Goal: Communication & Community: Answer question/provide support

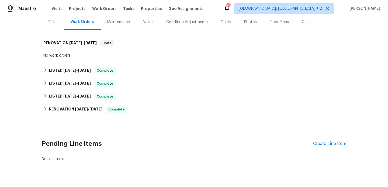
scroll to position [79, 0]
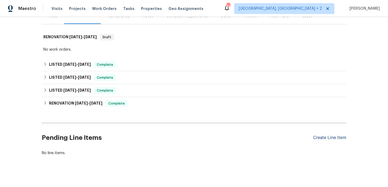
click at [321, 135] on div "Create Line Item" at bounding box center [329, 137] width 33 height 5
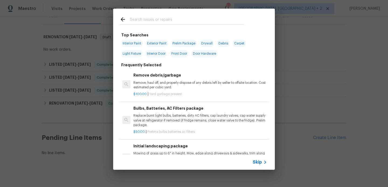
click at [155, 21] on input "text" at bounding box center [187, 20] width 114 height 8
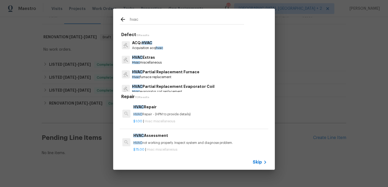
type input "hvac"
click at [159, 115] on p "HVAC Repair - (HPM to provide details)" at bounding box center [200, 114] width 134 height 5
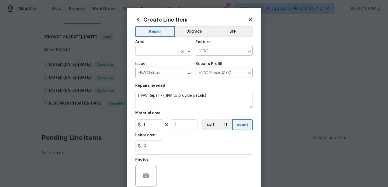
click at [156, 55] on input "text" at bounding box center [156, 51] width 42 height 8
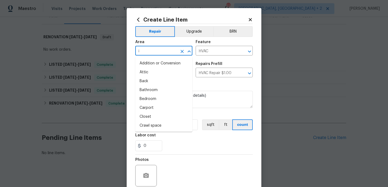
type input "in"
type input "t"
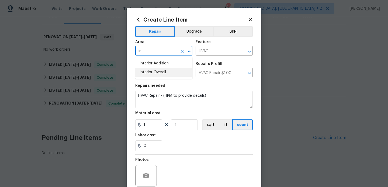
click at [156, 72] on li "Interior Overall" at bounding box center [163, 72] width 57 height 9
type input "Interior Overall"
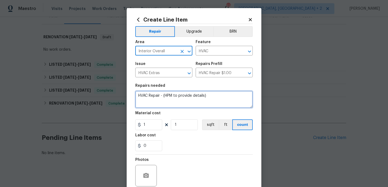
click at [156, 94] on textarea "HVAC Repair - (HPM to provide details)" at bounding box center [194, 99] width 118 height 17
click at [0, 0] on span "Correct the capitalization" at bounding box center [0, 0] width 0 height 0
type textarea "Upstairs AC is not working. Please assess the issue."
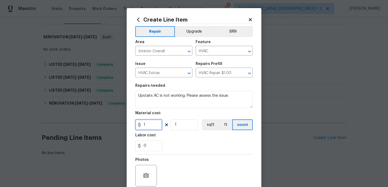
click at [150, 122] on input "1" at bounding box center [148, 124] width 27 height 11
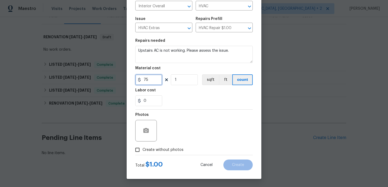
type input "75"
click at [168, 152] on div "Photos Create without photos" at bounding box center [194, 132] width 118 height 45
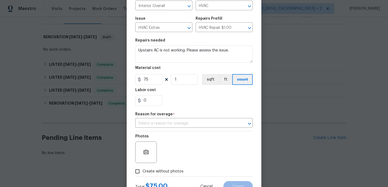
click at [204, 136] on div "Photos" at bounding box center [194, 148] width 118 height 35
click at [196, 131] on div "Repair Upgrade BRN Area Interior Overall ​ Feature HVAC ​ Issue HVAC Extras ​ R…" at bounding box center [194, 78] width 118 height 198
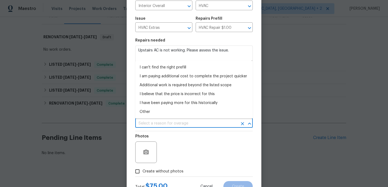
click at [187, 122] on input "text" at bounding box center [186, 123] width 102 height 8
click at [172, 115] on li "Other" at bounding box center [194, 112] width 118 height 9
type input "Other"
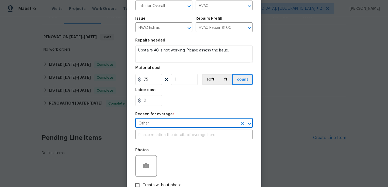
click at [172, 128] on div "Repair Upgrade BRN Area Interior Overall ​ Feature HVAC ​ Issue HVAC Extras ​ R…" at bounding box center [194, 85] width 118 height 212
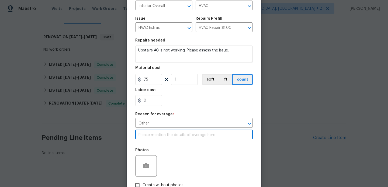
click at [172, 136] on input "text" at bounding box center [194, 135] width 118 height 8
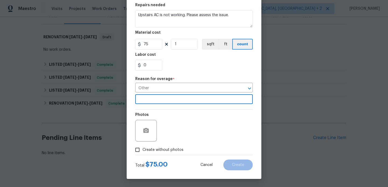
click at [178, 147] on span "Create without photos" at bounding box center [163, 150] width 41 height 6
click at [143, 147] on input "Create without photos" at bounding box center [137, 150] width 10 height 10
checkbox input "true"
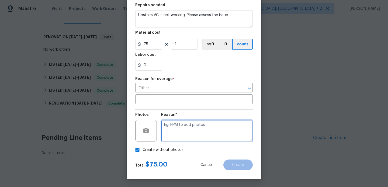
click at [200, 137] on textarea at bounding box center [207, 131] width 92 height 22
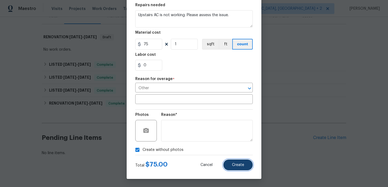
click at [236, 169] on button "Create" at bounding box center [237, 165] width 29 height 11
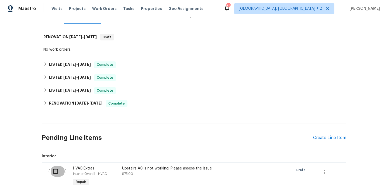
click at [60, 166] on input "checkbox" at bounding box center [57, 171] width 15 height 11
checkbox input "true"
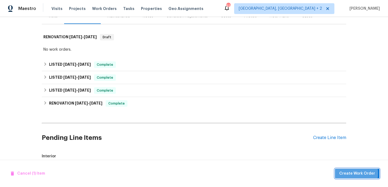
click at [347, 173] on span "Create Work Order" at bounding box center [357, 173] width 36 height 7
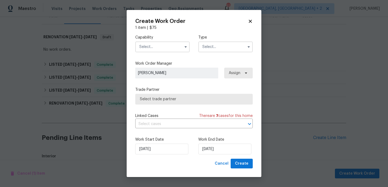
click at [157, 44] on input "text" at bounding box center [162, 47] width 54 height 11
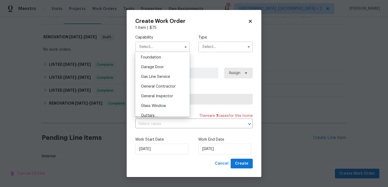
scroll to position [276, 0]
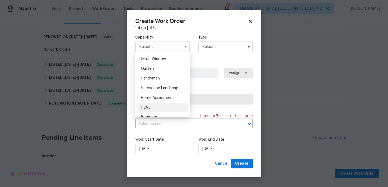
click at [163, 103] on div "HVAC" at bounding box center [163, 108] width 52 height 10
type input "HVAC"
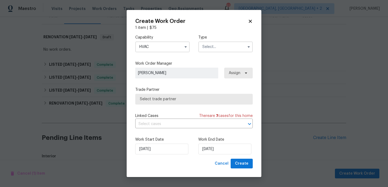
click at [217, 49] on input "text" at bounding box center [225, 47] width 54 height 11
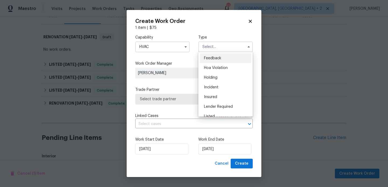
click at [219, 55] on div "Feedback" at bounding box center [226, 58] width 52 height 10
type input "Feedback"
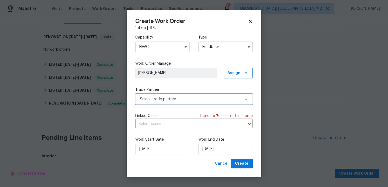
click at [159, 98] on span "Select trade partner" at bounding box center [190, 99] width 101 height 5
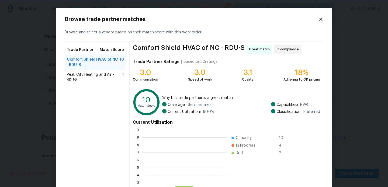
scroll to position [75, 85]
click at [94, 68] on div "Comfort Shield HVAC of NC - RDU-S 10" at bounding box center [95, 62] width 61 height 15
click at [92, 78] on span "Peak City Heating and Air - RDU-S" at bounding box center [95, 77] width 56 height 11
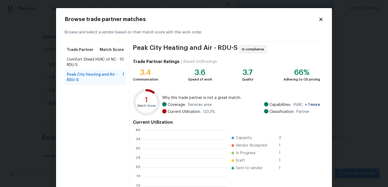
scroll to position [75, 84]
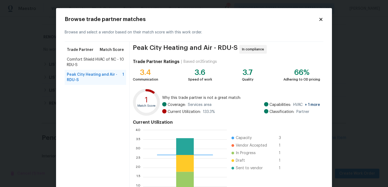
click at [95, 49] on div "Trade Partner Match Score" at bounding box center [95, 50] width 61 height 10
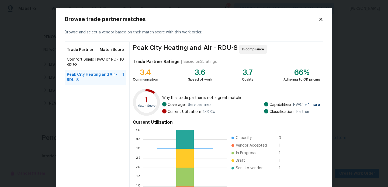
click at [92, 61] on span "Comfort Shield HVAC of NC - RDU-S" at bounding box center [93, 62] width 53 height 11
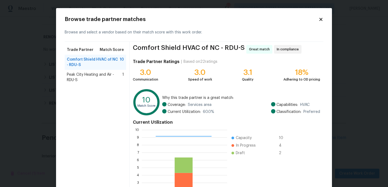
scroll to position [51, 0]
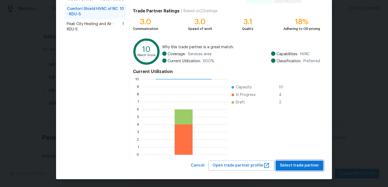
click at [290, 165] on span "Select trade partner" at bounding box center [299, 165] width 39 height 7
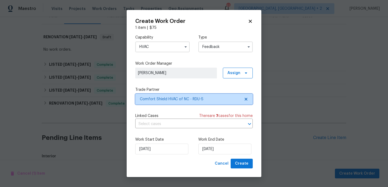
scroll to position [0, 0]
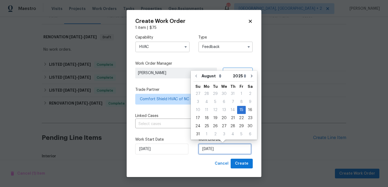
click at [211, 150] on input "15/08/2025" at bounding box center [224, 149] width 53 height 11
click at [196, 119] on div "17" at bounding box center [198, 118] width 9 height 8
type input "17/08/2025"
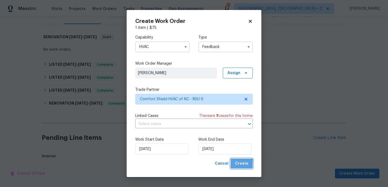
click at [236, 166] on span "Create" at bounding box center [241, 163] width 13 height 7
checkbox input "false"
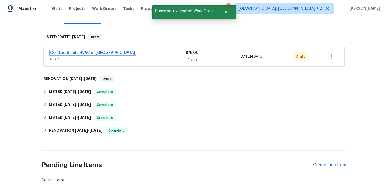
click at [94, 51] on link "Comfort Shield HVAC of NC" at bounding box center [92, 53] width 85 height 4
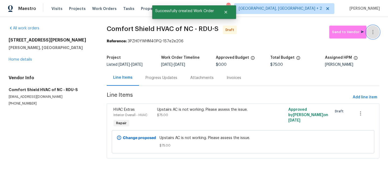
click at [374, 28] on button "button" at bounding box center [373, 32] width 13 height 13
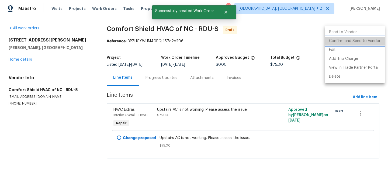
click at [372, 41] on li "Confirm and Send to Vendor" at bounding box center [355, 41] width 60 height 9
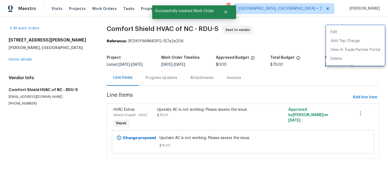
click at [151, 84] on div at bounding box center [194, 93] width 388 height 187
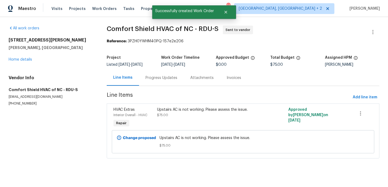
click at [151, 84] on div "Progress Updates" at bounding box center [161, 78] width 45 height 16
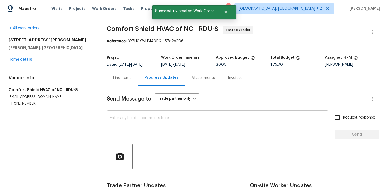
click at [159, 130] on textarea at bounding box center [217, 125] width 215 height 19
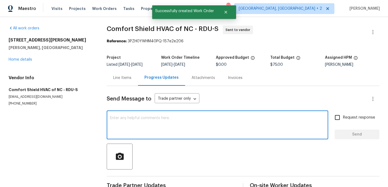
paste textarea "Hi, this is Blessida with Opendoor. I’m confirming you received the WO for the …"
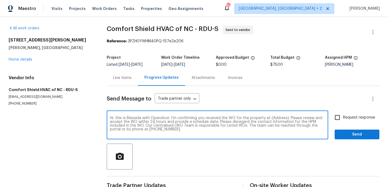
click at [275, 122] on textarea "Hi, this is Blessida with Opendoor. I’m confirming you received the WO for the …" at bounding box center [217, 125] width 215 height 19
paste textarea "495 Ruth Cir, Fuquay Varina, NC 27526"
type textarea "Hi, this is Blessida with Opendoor. I’m confirming you received the WO for the …"
click at [339, 120] on input "Request response" at bounding box center [337, 117] width 11 height 11
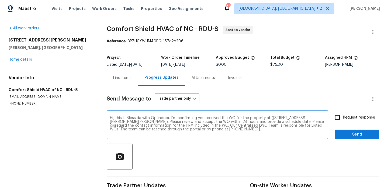
checkbox input "true"
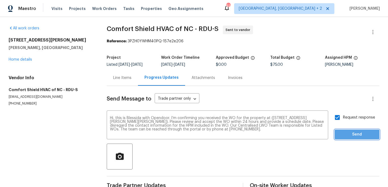
click at [339, 134] on button "Send" at bounding box center [357, 135] width 45 height 10
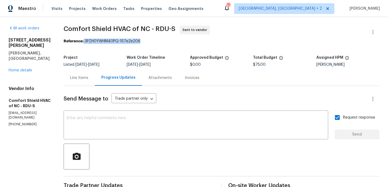
drag, startPoint x: 99, startPoint y: 41, endPoint x: 161, endPoint y: 44, distance: 62.1
click at [161, 44] on div "Reference: 3PZH0YWHM40PQ-157e2e206" at bounding box center [222, 41] width 316 height 5
copy div "3PZH0YWHM40PQ-157e2e206"
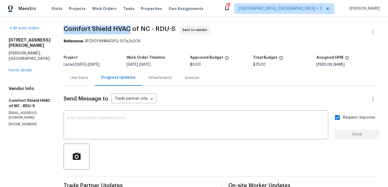
drag, startPoint x: 78, startPoint y: 27, endPoint x: 142, endPoint y: 27, distance: 64.7
click at [142, 27] on div "All work orders 495 Ruth Cir Fuquay Varina, NC 27526 Home details Vendor Info C…" at bounding box center [194, 132] width 388 height 231
copy span "Comfort Shield HVAC"
click at [88, 79] on div "Line Items" at bounding box center [79, 77] width 18 height 5
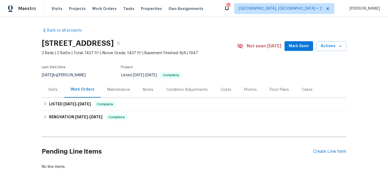
click at [326, 145] on div "Pending Line Items Create Line Item" at bounding box center [194, 151] width 305 height 25
click at [321, 153] on div "Create Line Item" at bounding box center [329, 151] width 33 height 5
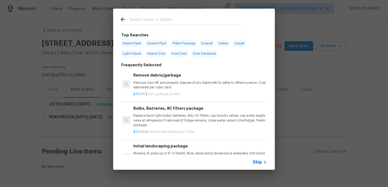
click at [143, 18] on input "text" at bounding box center [187, 20] width 114 height 8
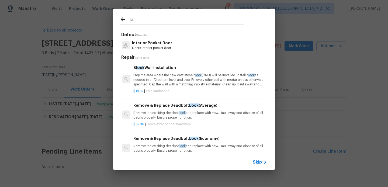
type input "l"
type input "access"
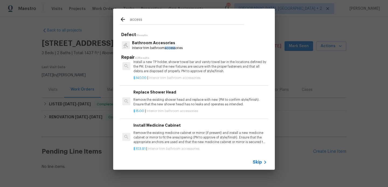
scroll to position [1, 0]
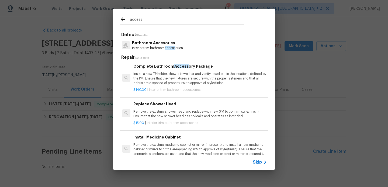
click at [139, 21] on input "access" at bounding box center [187, 20] width 114 height 8
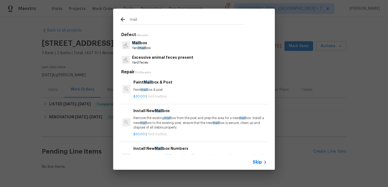
type input "mail"
click at [148, 48] on p "Yard mail box" at bounding box center [141, 48] width 19 height 5
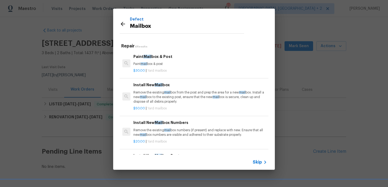
click at [149, 58] on span "Mail" at bounding box center [148, 57] width 8 height 4
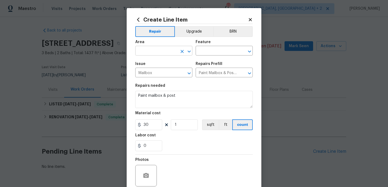
click at [146, 54] on input "text" at bounding box center [156, 51] width 42 height 8
click at [151, 75] on li "Exterior Overall" at bounding box center [163, 72] width 57 height 9
type input "Exterior Overall"
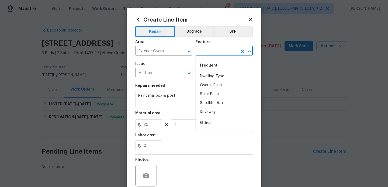
click at [215, 51] on input "text" at bounding box center [217, 51] width 42 height 8
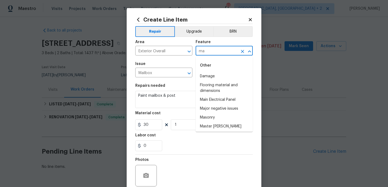
type input "m"
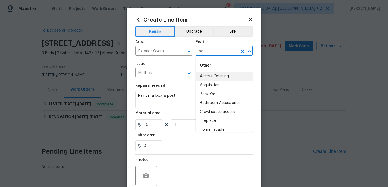
click at [226, 75] on li "Access Opening" at bounding box center [224, 76] width 57 height 9
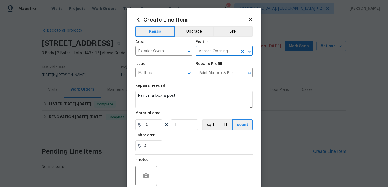
type input "Access Opening"
click at [167, 101] on textarea "Paint mailbox & post" at bounding box center [194, 99] width 118 height 17
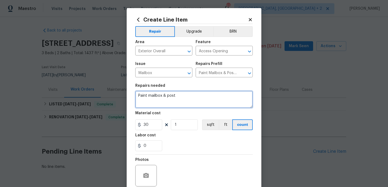
click at [167, 101] on textarea "Paint mailbox & post" at bounding box center [194, 99] width 118 height 17
paste textarea "out the locks at this property and secure the locks asap"
click at [166, 95] on textarea "Please change the out the locks at this property and secure the locks asap" at bounding box center [194, 99] width 118 height 17
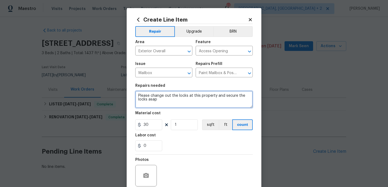
click at [0, 0] on div "ASAP." at bounding box center [0, 0] width 0 height 0
type textarea "Please change out the locks at this property and secure the locks ASAP."
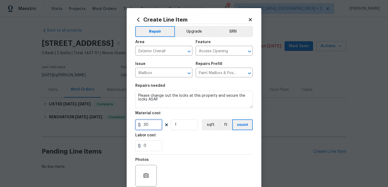
click at [150, 124] on input "30" at bounding box center [148, 124] width 27 height 11
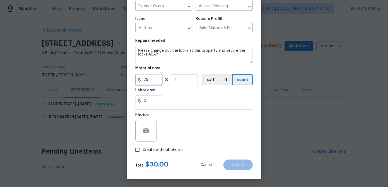
type input "75"
drag, startPoint x: 153, startPoint y: 148, endPoint x: 161, endPoint y: 144, distance: 9.3
click at [153, 148] on span "Create without photos" at bounding box center [163, 150] width 41 height 6
click at [143, 148] on input "Create without photos" at bounding box center [137, 150] width 10 height 10
checkbox input "true"
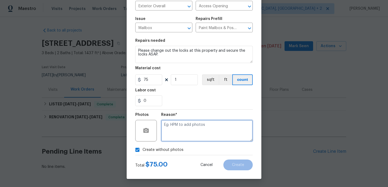
click at [200, 129] on textarea at bounding box center [207, 131] width 92 height 22
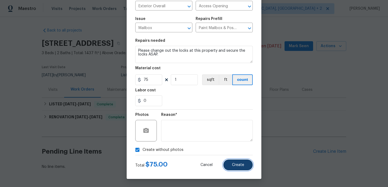
click at [234, 169] on button "Create" at bounding box center [237, 165] width 29 height 11
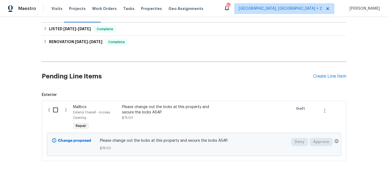
scroll to position [86, 0]
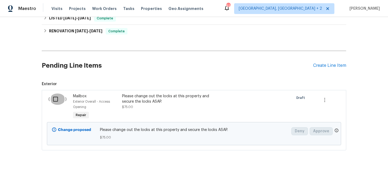
click at [60, 101] on input "checkbox" at bounding box center [57, 99] width 15 height 11
checkbox input "true"
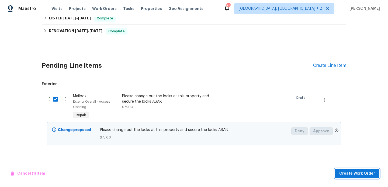
click at [346, 169] on button "Create Work Order" at bounding box center [357, 174] width 44 height 10
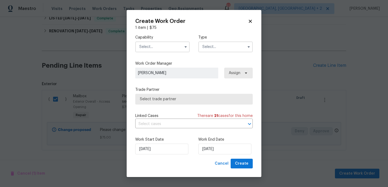
click at [148, 47] on input "text" at bounding box center [162, 47] width 54 height 11
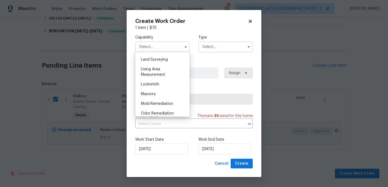
scroll to position [371, 0]
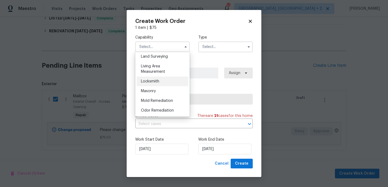
click at [157, 79] on div "Locksmith" at bounding box center [163, 82] width 52 height 10
type input "Locksmith"
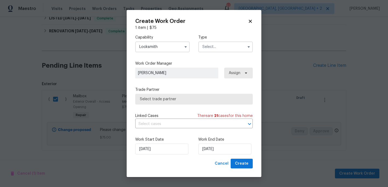
click at [213, 50] on input "text" at bounding box center [225, 47] width 54 height 11
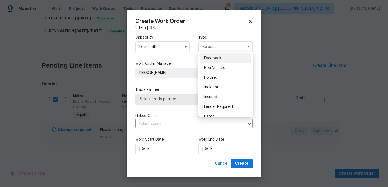
click at [218, 58] on span "Feedback" at bounding box center [212, 58] width 17 height 4
type input "Feedback"
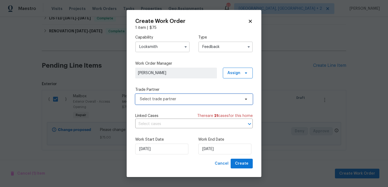
click at [162, 95] on span "Select trade partner" at bounding box center [194, 99] width 118 height 11
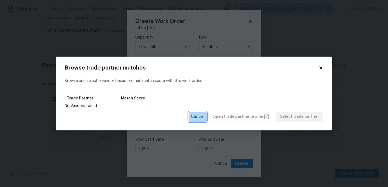
click at [207, 113] on button "Cancel" at bounding box center [198, 117] width 18 height 10
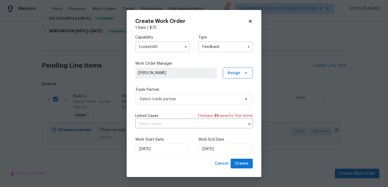
click at [144, 45] on input "Locksmith" at bounding box center [162, 47] width 54 height 11
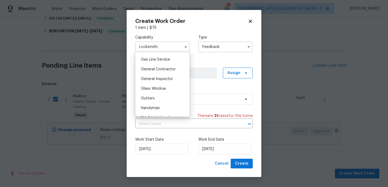
scroll to position [254, 0]
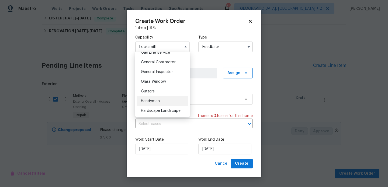
click at [157, 99] on span "Handyman" at bounding box center [150, 101] width 19 height 4
type input "Handyman"
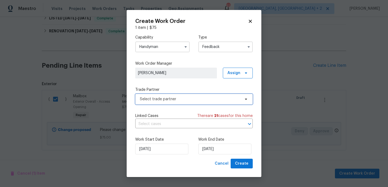
click at [167, 99] on span "Select trade partner" at bounding box center [190, 99] width 101 height 5
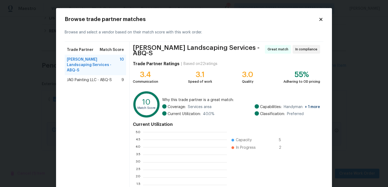
scroll to position [75, 84]
click at [88, 77] on span "JAG Painting LLC - ABQ-S" at bounding box center [89, 79] width 45 height 5
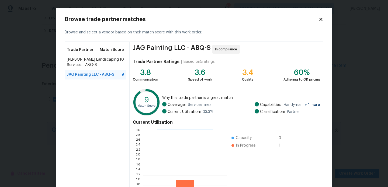
click at [80, 62] on span "Rodriguez Landscaping Services - ABQ-S" at bounding box center [93, 62] width 53 height 11
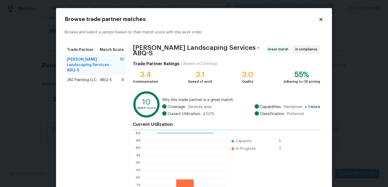
scroll to position [51, 0]
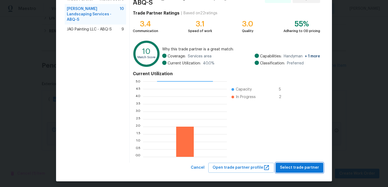
click at [297, 166] on span "Select trade partner" at bounding box center [299, 167] width 39 height 7
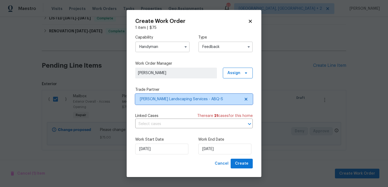
scroll to position [0, 0]
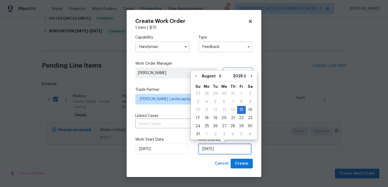
click at [219, 152] on input "15/08/2025" at bounding box center [224, 149] width 53 height 11
click at [197, 115] on div "17" at bounding box center [198, 118] width 9 height 8
type input "17/08/2025"
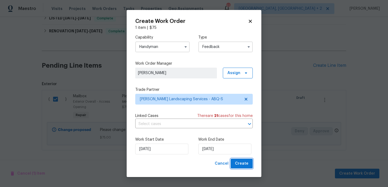
click at [243, 164] on span "Create" at bounding box center [241, 163] width 13 height 7
checkbox input "false"
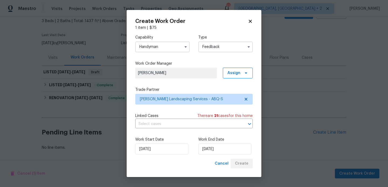
scroll to position [32, 0]
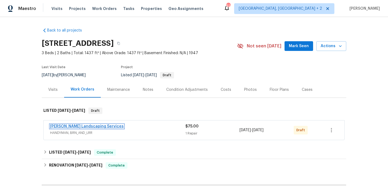
click at [105, 126] on link "[PERSON_NAME] Landscaping Services" at bounding box center [87, 127] width 74 height 4
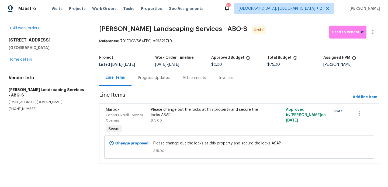
click at [372, 21] on div "All work orders 2711 Monterey Ave SE Albuquerque, NM 87106 Home details Vendor …" at bounding box center [194, 98] width 388 height 162
click at [372, 29] on icon "button" at bounding box center [373, 32] width 6 height 6
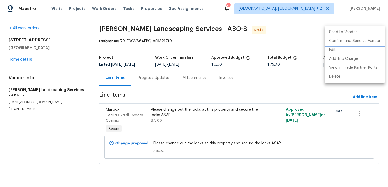
click at [372, 37] on li "Confirm and Send to Vendor" at bounding box center [355, 41] width 60 height 9
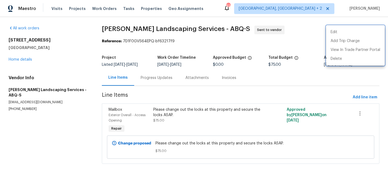
click at [155, 92] on div at bounding box center [194, 93] width 388 height 187
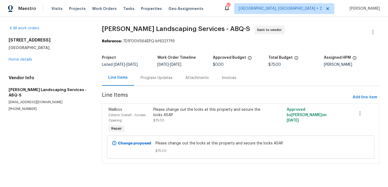
click at [149, 79] on div "Progress Updates" at bounding box center [157, 77] width 32 height 5
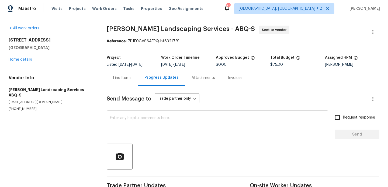
click at [154, 137] on div "x ​" at bounding box center [218, 125] width 222 height 27
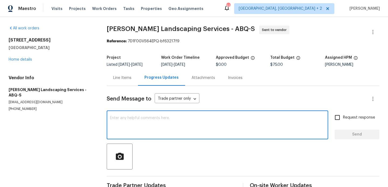
paste textarea "Hi, this is Blessida with Opendoor. I’m confirming you received the WO for the …"
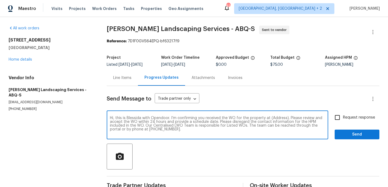
click at [275, 120] on textarea "Hi, this is Blessida with Opendoor. I’m confirming you received the WO for the …" at bounding box center [217, 125] width 215 height 19
paste textarea "[STREET_ADDRESS]"
type textarea "Hi, this is Blessida with Opendoor. I’m confirming you received the WO for the …"
click at [343, 116] on input "Request response" at bounding box center [337, 117] width 11 height 11
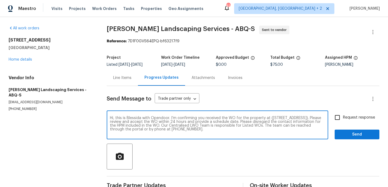
checkbox input "true"
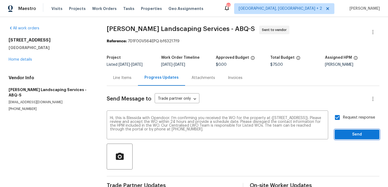
click at [343, 133] on span "Send" at bounding box center [357, 134] width 36 height 7
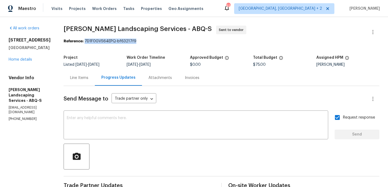
drag, startPoint x: 97, startPoint y: 42, endPoint x: 158, endPoint y: 42, distance: 60.7
click at [158, 42] on div "Reference: 7D1F0GVS64EPQ-bf63217f9" at bounding box center [222, 41] width 316 height 5
copy div "7D1F0GVS64EPQ-bf63217f9"
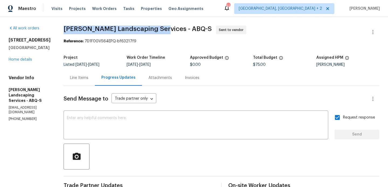
drag, startPoint x: 76, startPoint y: 31, endPoint x: 175, endPoint y: 31, distance: 98.7
click at [175, 31] on span "[PERSON_NAME] Landscaping Services - ABQ-S" at bounding box center [138, 29] width 148 height 6
drag, startPoint x: 177, startPoint y: 30, endPoint x: 75, endPoint y: 32, distance: 101.1
click at [75, 32] on div "All work orders 2711 Monterey Ave SE Albuquerque, NM 87106 Home details Vendor …" at bounding box center [194, 130] width 388 height 226
copy span "[PERSON_NAME] Landscaping Services"
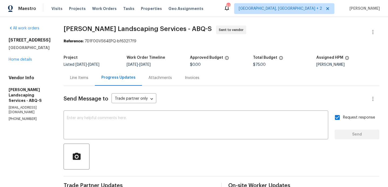
click at [28, 56] on div "2711 Monterey Ave SE Albuquerque, NM 87106 Home details" at bounding box center [30, 49] width 42 height 25
click at [21, 60] on link "Home details" at bounding box center [20, 60] width 23 height 4
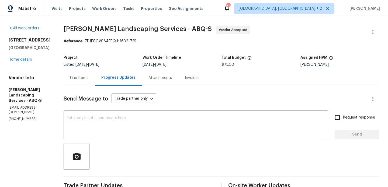
scroll to position [82, 0]
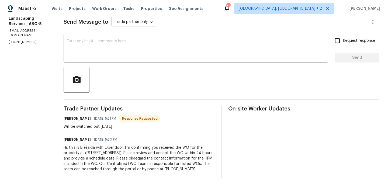
click at [83, 116] on h6 "[PERSON_NAME]" at bounding box center [77, 118] width 27 height 5
copy h6 "[PERSON_NAME]"
click at [110, 59] on div "Send Message to Trade partner only Trade partner only ​ x ​ Request response Se…" at bounding box center [222, 93] width 316 height 169
click at [109, 56] on div "x ​" at bounding box center [196, 48] width 265 height 27
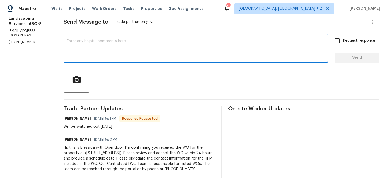
paste textarea "[PERSON_NAME]"
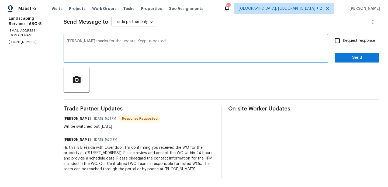
type textarea "[PERSON_NAME] thanks for the update, Keep us posted."
click at [349, 38] on span "Request response" at bounding box center [359, 41] width 32 height 6
click at [343, 35] on input "Request response" at bounding box center [337, 40] width 11 height 11
checkbox input "true"
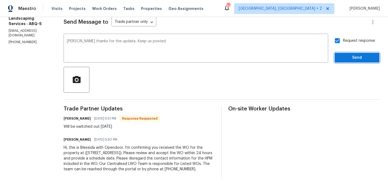
click at [346, 54] on span "Send" at bounding box center [357, 57] width 36 height 7
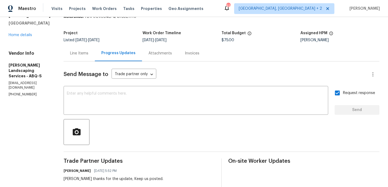
scroll to position [0, 0]
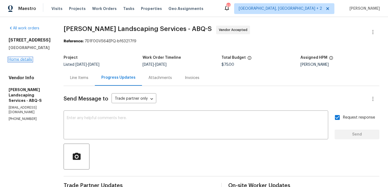
click at [20, 59] on link "Home details" at bounding box center [20, 60] width 23 height 4
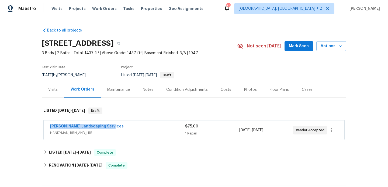
drag, startPoint x: 113, startPoint y: 126, endPoint x: 47, endPoint y: 126, distance: 66.3
click at [47, 126] on div "Rodriguez Landscaping Services HANDYMAN, BRN_AND_LRR $75.00 1 Repair 8/15/2025 …" at bounding box center [194, 129] width 301 height 19
copy link "Rodriguez Landscaping Services"
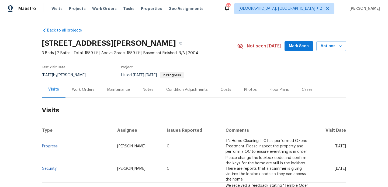
click at [84, 92] on div "Work Orders" at bounding box center [83, 89] width 22 height 5
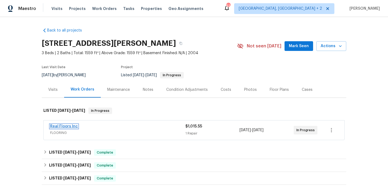
click at [74, 127] on link "Real Floors Inc" at bounding box center [64, 127] width 28 height 4
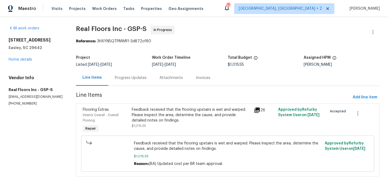
click at [143, 76] on div "Progress Updates" at bounding box center [131, 77] width 32 height 5
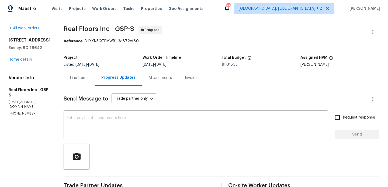
copy p "(860) 689-4027"
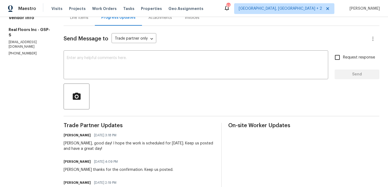
click at [115, 150] on div "Ashley, good day! I hope the work is scheduled for tomorrow, 8/15. Keep us post…" at bounding box center [139, 146] width 151 height 11
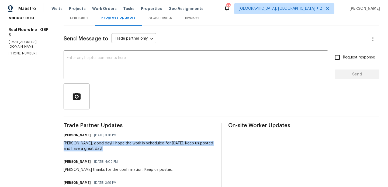
click at [115, 150] on div "Ashley, good day! I hope the work is scheduled for tomorrow, 8/15. Keep us post…" at bounding box center [139, 146] width 151 height 11
copy div "Ashley, good day! I hope the work is scheduled for tomorrow, 8/15. Keep us post…"
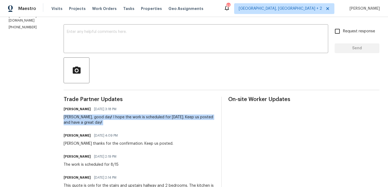
scroll to position [87, 0]
click at [70, 117] on div "Ashley, good day! I hope the work is scheduled for tomorrow, 8/15. Keep us post…" at bounding box center [139, 119] width 151 height 11
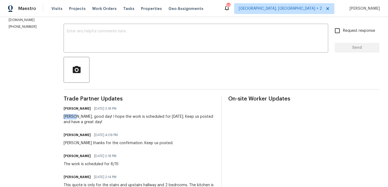
click at [70, 117] on div "Ashley, good day! I hope the work is scheduled for tomorrow, 8/15. Keep us post…" at bounding box center [139, 119] width 151 height 11
click at [103, 44] on textarea at bounding box center [196, 38] width 258 height 19
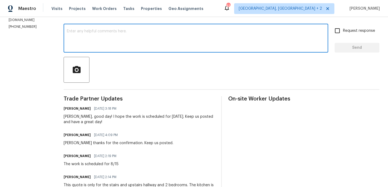
paste textarea "Ashley"
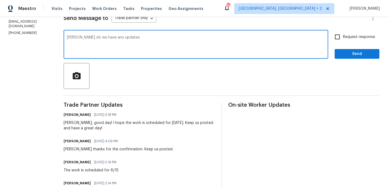
scroll to position [0, 0]
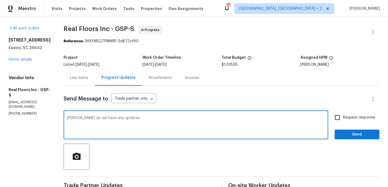
drag, startPoint x: 81, startPoint y: 119, endPoint x: 158, endPoint y: 119, distance: 76.8
click at [158, 119] on textarea "Ashley do we have any updates" at bounding box center [196, 125] width 258 height 19
paste textarea "Hey, we were out there to install today as soon as I get completion pictures fr…"
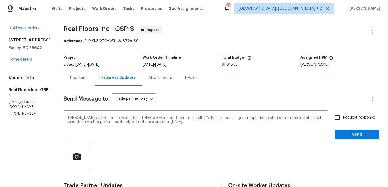
click at [27, 111] on p "(860) 689-4027" at bounding box center [30, 113] width 42 height 5
copy p "(860) 689-4027"
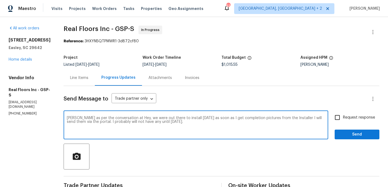
click at [126, 119] on textarea "Ashley as per the conversation at Hey, we were out there to install today as so…" at bounding box center [196, 125] width 258 height 19
paste textarea "(860) 689-4027"
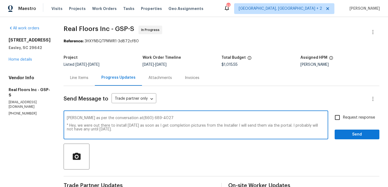
click at [123, 132] on textarea "Ashley as per the conversation at(860) 689-4027 " Hey, we were out there to ins…" at bounding box center [196, 125] width 258 height 19
click at [112, 130] on textarea "Ashley as per the conversation at(860) 689-4027 " Hey, we were out there to ins…" at bounding box center [196, 125] width 258 height 19
type textarea "Ashley as per the conversation at(860) 689-4027 " Hey, we were out there to ins…"
click at [367, 115] on span "Request response" at bounding box center [359, 118] width 32 height 6
click at [343, 115] on input "Request response" at bounding box center [337, 117] width 11 height 11
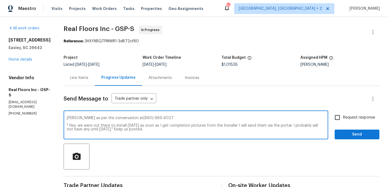
checkbox input "true"
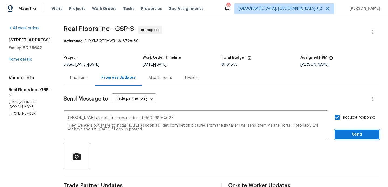
click at [353, 134] on span "Send" at bounding box center [357, 134] width 36 height 7
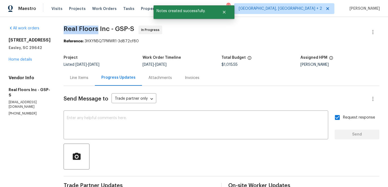
drag, startPoint x: 63, startPoint y: 29, endPoint x: 99, endPoint y: 29, distance: 36.4
copy span "Real Floors"
click at [20, 61] on link "Home details" at bounding box center [20, 60] width 23 height 4
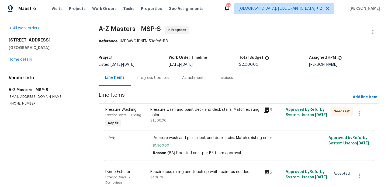
click at [149, 80] on div "Progress Updates" at bounding box center [153, 77] width 32 height 5
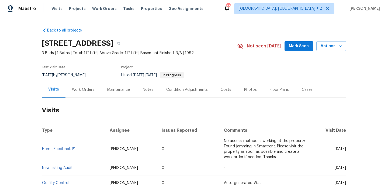
click at [87, 86] on div "Work Orders" at bounding box center [83, 90] width 35 height 16
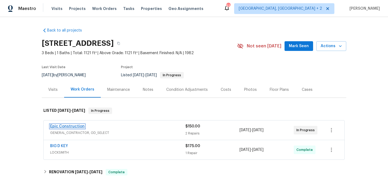
click at [74, 127] on link "Epic Construction" at bounding box center [67, 127] width 35 height 4
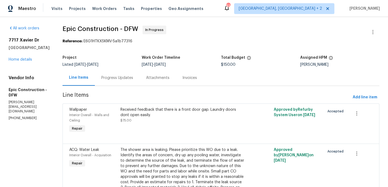
click at [111, 78] on div "Progress Updates" at bounding box center [117, 77] width 32 height 5
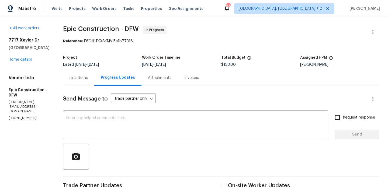
click at [23, 116] on p "(214) 208-1878" at bounding box center [30, 118] width 42 height 5
copy p "(214) 208-1878"
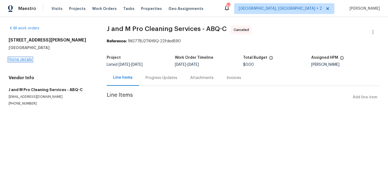
click at [29, 59] on link "Home details" at bounding box center [20, 60] width 23 height 4
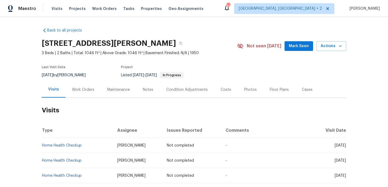
click at [97, 92] on div "Work Orders" at bounding box center [83, 90] width 35 height 16
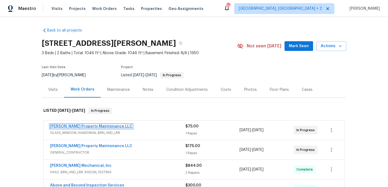
click at [97, 126] on link "Glen Property Maintenance LLC" at bounding box center [91, 127] width 82 height 4
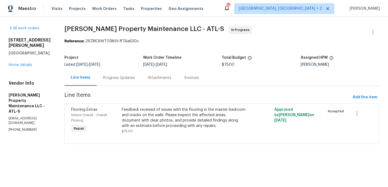
click at [121, 82] on div "Progress Updates" at bounding box center [119, 78] width 45 height 16
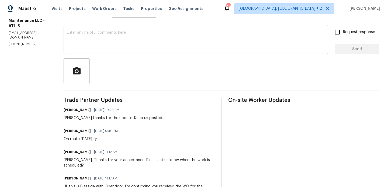
scroll to position [87, 0]
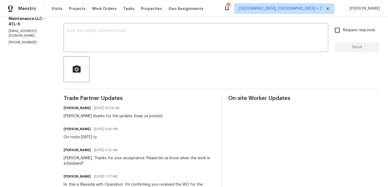
click at [73, 116] on div "Daniel thanks for the update. Keep us posted." at bounding box center [113, 115] width 99 height 5
copy div "Daniel"
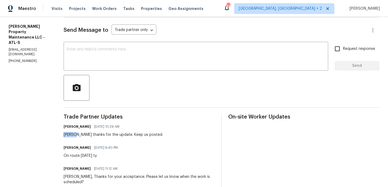
scroll to position [61, 0]
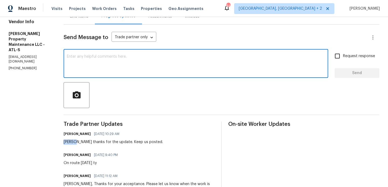
click at [121, 72] on textarea at bounding box center [196, 64] width 258 height 19
paste textarea "Daniel"
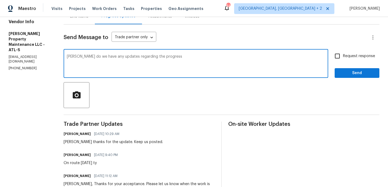
click at [0, 0] on span "progress" at bounding box center [0, 0] width 0 height 0
type textarea "Daniel do we have any updates regarding the progress status of the work?"
click at [360, 56] on span "Request response" at bounding box center [359, 56] width 32 height 6
click at [343, 56] on input "Request response" at bounding box center [337, 55] width 11 height 11
checkbox input "true"
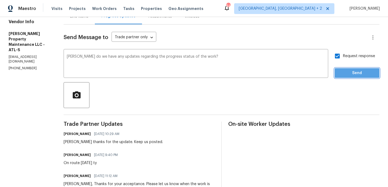
click at [353, 74] on span "Send" at bounding box center [357, 73] width 36 height 7
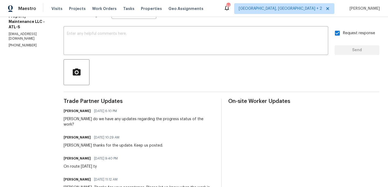
scroll to position [0, 0]
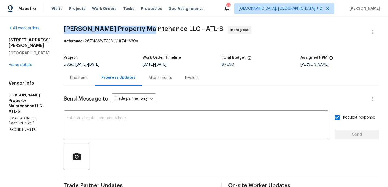
drag, startPoint x: 61, startPoint y: 29, endPoint x: 149, endPoint y: 29, distance: 87.6
click at [149, 29] on div "All work orders 136 Victor Cir NW Atlanta, GA 30314 Home details Vendor Info Gl…" at bounding box center [194, 180] width 388 height 326
copy span "Glen Property Maintenance"
click at [25, 63] on link "Home details" at bounding box center [20, 65] width 23 height 4
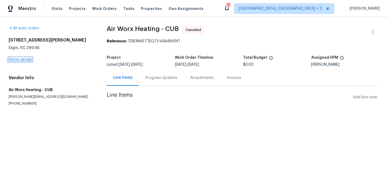
click at [22, 61] on link "Home details" at bounding box center [20, 60] width 23 height 4
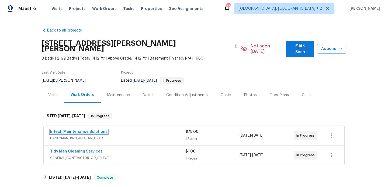
click at [87, 130] on link "Intech Maintenance Solutions" at bounding box center [78, 132] width 57 height 4
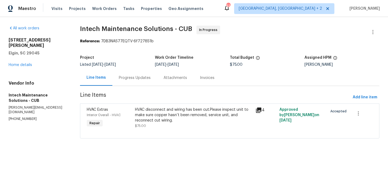
click at [141, 76] on div "Progress Updates" at bounding box center [135, 77] width 32 height 5
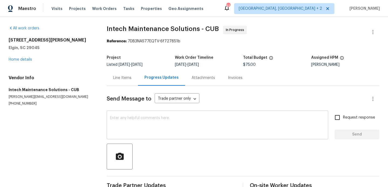
scroll to position [57, 0]
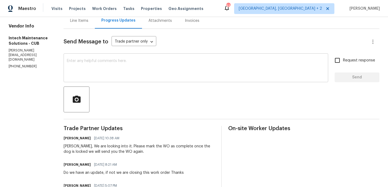
click at [131, 78] on div "x ​" at bounding box center [196, 68] width 265 height 27
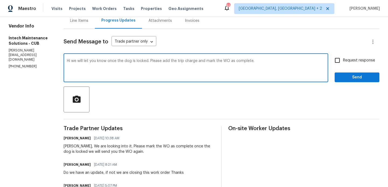
type textarea "Hi we will let you know once the dog is locked. Please add the trip charge and …"
click at [349, 62] on span "Request response" at bounding box center [359, 61] width 32 height 6
click at [343, 62] on input "Request response" at bounding box center [337, 60] width 11 height 11
checkbox input "true"
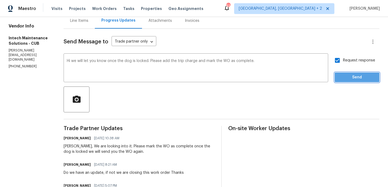
click at [347, 74] on span "Send" at bounding box center [357, 77] width 36 height 7
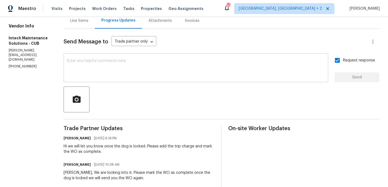
scroll to position [0, 0]
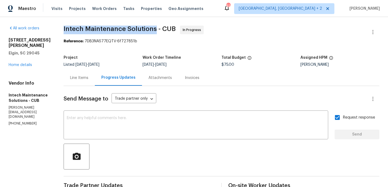
drag, startPoint x: 53, startPoint y: 30, endPoint x: 144, endPoint y: 31, distance: 90.8
copy span "Intech Maintenance Solutions"
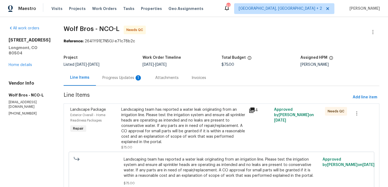
click at [126, 75] on div "Progress Updates 1" at bounding box center [122, 77] width 40 height 5
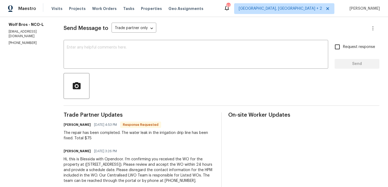
scroll to position [67, 0]
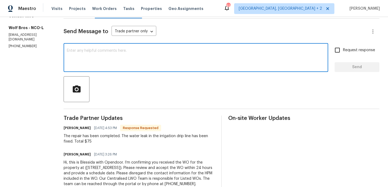
click at [106, 53] on textarea at bounding box center [196, 58] width 258 height 19
type textarea "Thanks for the fastest work. WO approved."
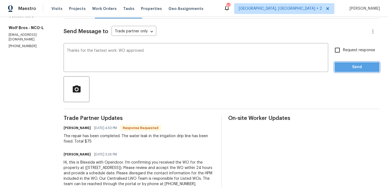
click at [359, 65] on span "Send" at bounding box center [357, 67] width 36 height 7
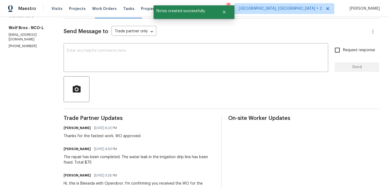
scroll to position [0, 0]
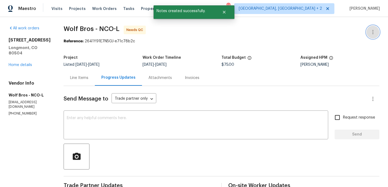
click at [377, 29] on button "button" at bounding box center [373, 32] width 13 height 13
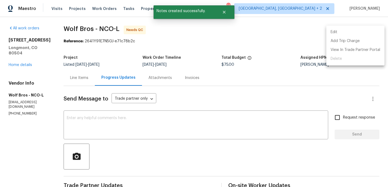
click at [351, 29] on li "Edit" at bounding box center [355, 32] width 58 height 9
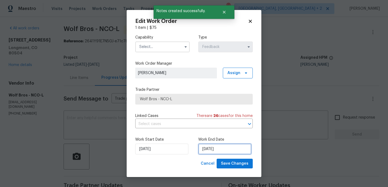
click at [213, 151] on input "17/08/2025" at bounding box center [224, 149] width 53 height 11
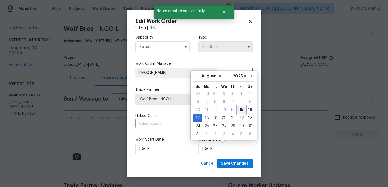
click at [237, 109] on div "15" at bounding box center [241, 110] width 9 height 8
type input "15/08/2025"
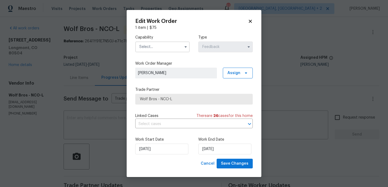
click at [151, 49] on input "text" at bounding box center [162, 47] width 54 height 11
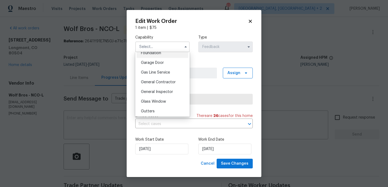
scroll to position [253, 0]
click at [160, 100] on div "Handyman" at bounding box center [163, 102] width 52 height 10
type input "Handyman"
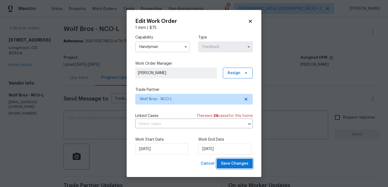
click at [246, 167] on span "Save Changes" at bounding box center [234, 163] width 27 height 7
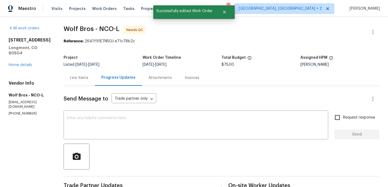
click at [75, 81] on div "Line Items" at bounding box center [79, 78] width 31 height 16
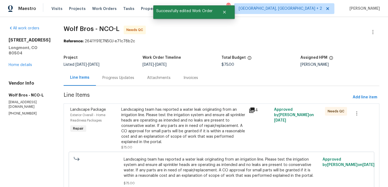
click at [157, 117] on div "Landscaping team has reported a water leak originating from an irrigation line.…" at bounding box center [183, 126] width 124 height 38
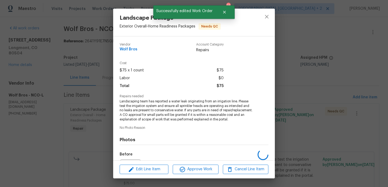
scroll to position [66, 0]
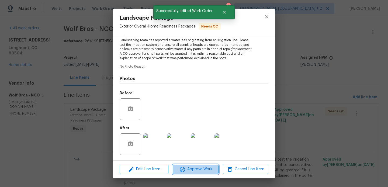
click at [185, 167] on icon "button" at bounding box center [182, 169] width 6 height 6
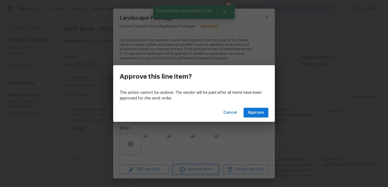
click at [23, 130] on div "Approve this line item? This action cannot be undone. The vendor will be paid a…" at bounding box center [194, 93] width 388 height 187
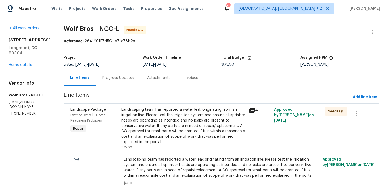
click at [139, 94] on span "Line Items" at bounding box center [207, 97] width 287 height 10
click at [151, 118] on div "Landscaping team has reported a water leak originating from an irrigation line.…" at bounding box center [183, 126] width 124 height 38
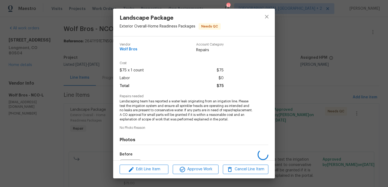
scroll to position [66, 0]
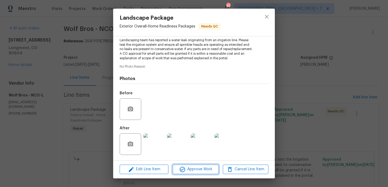
click at [191, 169] on span "Approve Work" at bounding box center [195, 169] width 42 height 7
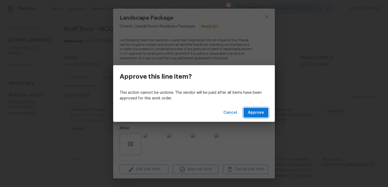
click at [256, 115] on span "Approve" at bounding box center [256, 112] width 16 height 7
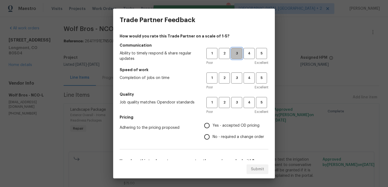
click at [235, 54] on span "3" at bounding box center [237, 53] width 10 height 6
click at [236, 77] on span "3" at bounding box center [237, 78] width 10 height 6
click at [236, 98] on button "3" at bounding box center [236, 102] width 11 height 11
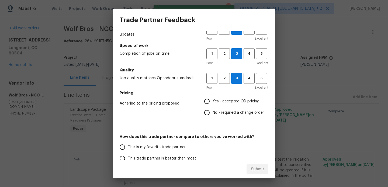
click at [229, 97] on label "Yes - accepted OD pricing" at bounding box center [232, 101] width 63 height 11
click at [213, 97] on input "Yes - accepted OD pricing" at bounding box center [206, 101] width 11 height 11
radio input "true"
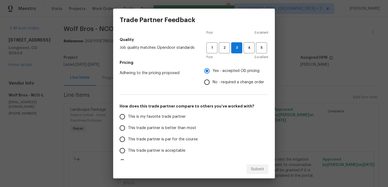
scroll to position [55, 0]
click at [168, 117] on span "This is my favorite trade partner" at bounding box center [157, 116] width 58 height 6
click at [128, 117] on input "This is my favorite trade partner" at bounding box center [122, 116] width 11 height 11
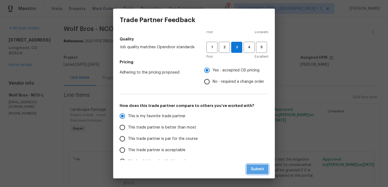
click at [247, 168] on button "Submit" at bounding box center [258, 169] width 22 height 10
radio input "true"
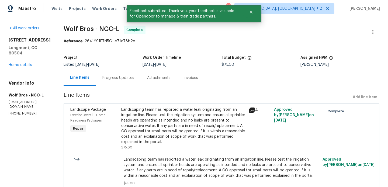
click at [113, 81] on div "Progress Updates" at bounding box center [118, 78] width 45 height 16
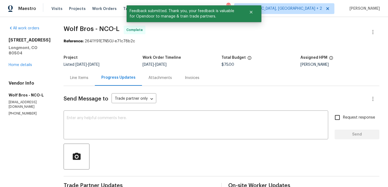
scroll to position [100, 0]
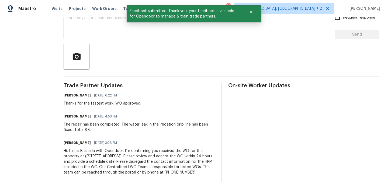
click at [123, 128] on div "The repair has been completed. The water leak in the irrigation drip line has b…" at bounding box center [139, 127] width 151 height 11
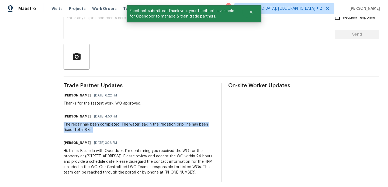
click at [123, 128] on div "The repair has been completed. The water leak in the irrigation drip line has b…" at bounding box center [139, 127] width 151 height 11
copy div "The repair has been completed. The water leak in the irrigation drip line has b…"
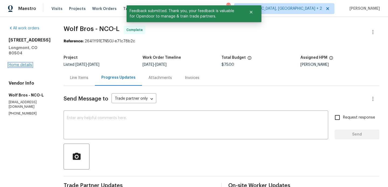
click at [26, 67] on link "Home details" at bounding box center [20, 65] width 23 height 4
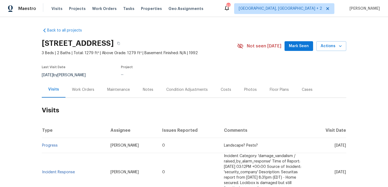
click at [88, 85] on div "Work Orders" at bounding box center [83, 90] width 35 height 16
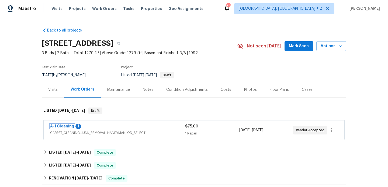
click at [65, 127] on link "A-1 Cleaning" at bounding box center [62, 127] width 24 height 4
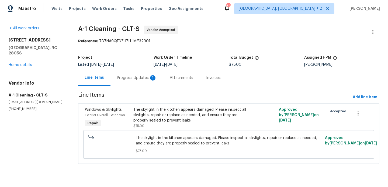
click at [128, 86] on div "Line Items Progress Updates 1 Attachments Invoices" at bounding box center [228, 78] width 301 height 16
click at [125, 79] on div "Progress Updates 1" at bounding box center [137, 77] width 40 height 5
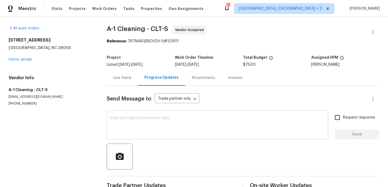
scroll to position [54, 0]
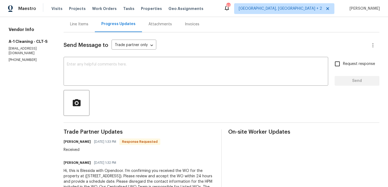
click at [68, 143] on h6 "[PERSON_NAME]" at bounding box center [77, 141] width 27 height 5
copy h6 "[PERSON_NAME]"
click at [97, 91] on div at bounding box center [222, 103] width 316 height 26
click at [97, 78] on textarea at bounding box center [196, 72] width 258 height 19
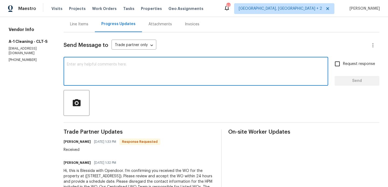
paste textarea "[PERSON_NAME]"
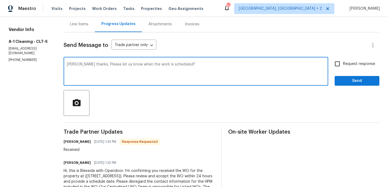
type textarea "[PERSON_NAME] thanks, Please let us know when the work is scheduled?"
click at [355, 65] on span "Request response" at bounding box center [359, 64] width 32 height 6
click at [343, 65] on input "Request response" at bounding box center [337, 63] width 11 height 11
checkbox input "true"
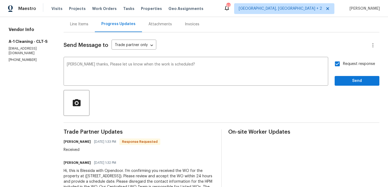
click at [350, 87] on div "Send Message to Trade partner only Trade partner only ​ [PERSON_NAME] thanks, P…" at bounding box center [222, 116] width 316 height 169
click at [349, 84] on button "Send" at bounding box center [357, 81] width 45 height 10
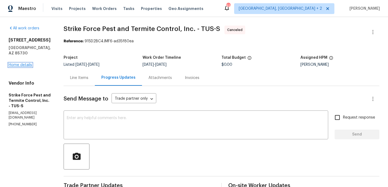
click at [28, 63] on link "Home details" at bounding box center [20, 65] width 23 height 4
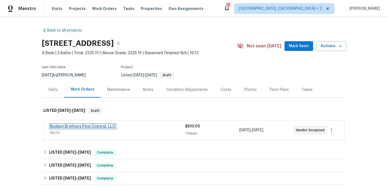
click at [105, 126] on link "Budget Brothers Pest Control, LLC" at bounding box center [82, 127] width 65 height 4
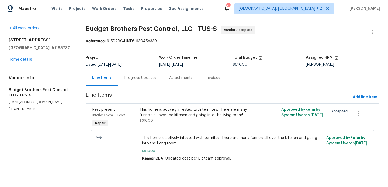
click at [142, 80] on div "Progress Updates" at bounding box center [141, 77] width 32 height 5
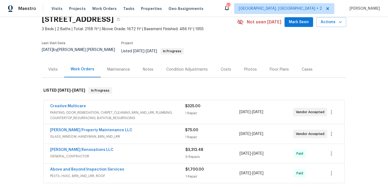
scroll to position [26, 0]
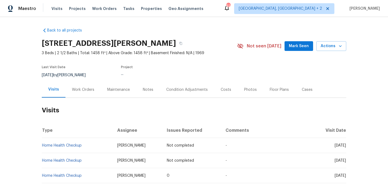
click at [84, 89] on div "Work Orders" at bounding box center [83, 89] width 22 height 5
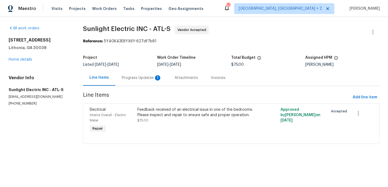
click at [154, 74] on div "Progress Updates 1" at bounding box center [141, 78] width 53 height 16
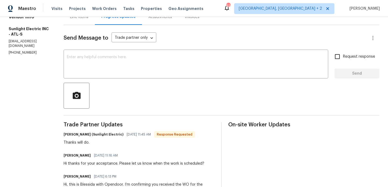
scroll to position [58, 0]
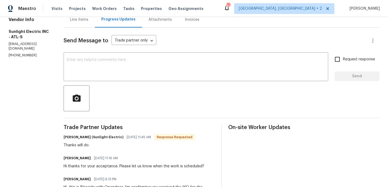
click at [73, 139] on h6 "John Badiei (Sunlight Electric)" at bounding box center [94, 137] width 60 height 5
copy h6 "John"
click at [122, 60] on textarea at bounding box center [196, 67] width 258 height 19
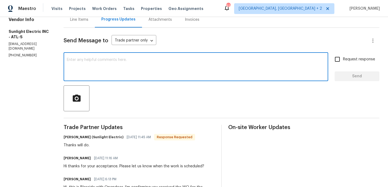
paste textarea "John"
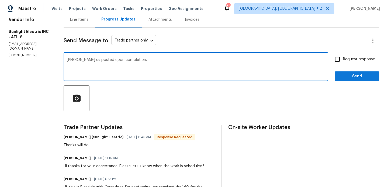
type textarea "John keep us posted upon completion."
click at [344, 65] on div "Request response Send" at bounding box center [357, 67] width 45 height 27
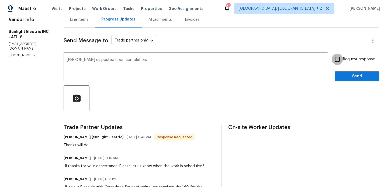
click at [343, 58] on input "Request response" at bounding box center [337, 59] width 11 height 11
checkbox input "true"
click at [343, 78] on span "Send" at bounding box center [357, 76] width 36 height 7
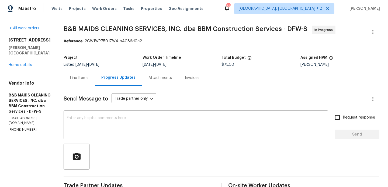
click at [95, 81] on div "Line Items" at bounding box center [79, 78] width 31 height 16
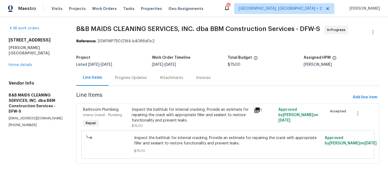
click at [141, 81] on div "Progress Updates" at bounding box center [131, 78] width 45 height 16
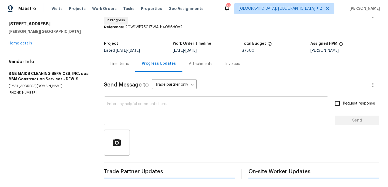
scroll to position [103, 0]
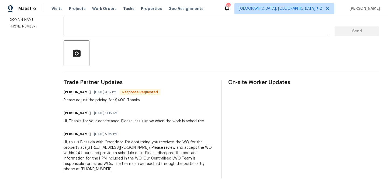
click at [87, 91] on h6 "[PERSON_NAME]" at bounding box center [77, 91] width 27 height 5
copy h6 "[PERSON_NAME]"
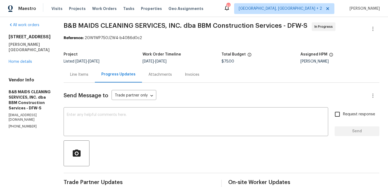
scroll to position [0, 0]
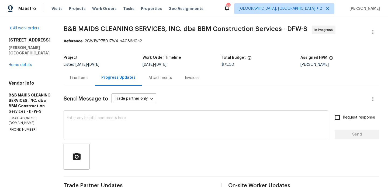
click at [111, 112] on div "x ​" at bounding box center [196, 125] width 265 height 27
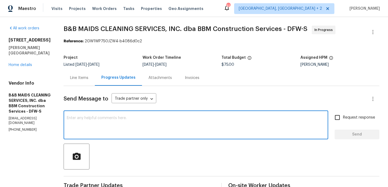
paste textarea "[PERSON_NAME]"
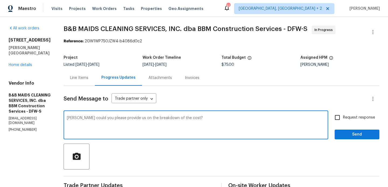
type textarea "[PERSON_NAME] could you please provide us on the breakdown of the cost?"
click at [344, 121] on label "Request response" at bounding box center [353, 117] width 43 height 11
click at [343, 121] on input "Request response" at bounding box center [337, 117] width 11 height 11
checkbox input "true"
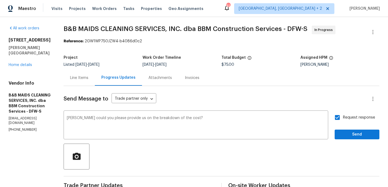
click at [344, 128] on div "Request response Send" at bounding box center [357, 125] width 45 height 27
click at [342, 133] on span "Send" at bounding box center [357, 134] width 36 height 7
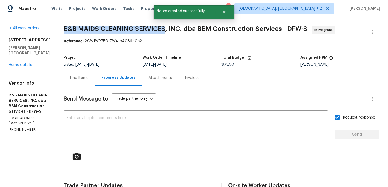
drag, startPoint x: 81, startPoint y: 28, endPoint x: 186, endPoint y: 28, distance: 104.6
click at [186, 28] on div "All work orders 3941 Hometown Blvd Forney, TX 75126 Home details Vendor Info B&…" at bounding box center [194, 164] width 388 height 294
copy span "B&B MAIDS CLEANING SERVICES"
click at [30, 63] on link "Home details" at bounding box center [20, 65] width 23 height 4
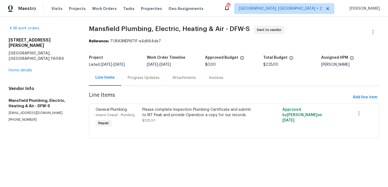
click at [134, 77] on div "Progress Updates" at bounding box center [144, 77] width 32 height 5
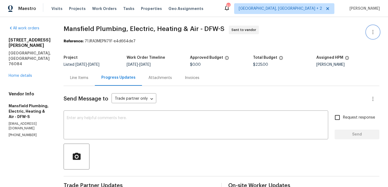
click at [375, 29] on button "button" at bounding box center [373, 32] width 13 height 13
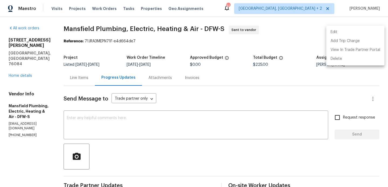
click at [364, 29] on li "Edit" at bounding box center [355, 32] width 58 height 9
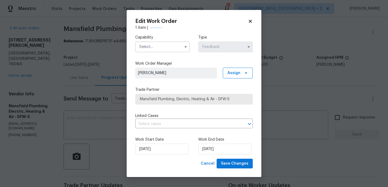
click at [161, 49] on input "text" at bounding box center [162, 47] width 54 height 11
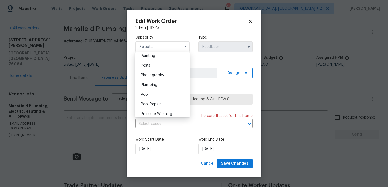
scroll to position [456, 0]
click at [157, 82] on span "Plumbing" at bounding box center [149, 84] width 16 height 4
type input "Plumbing"
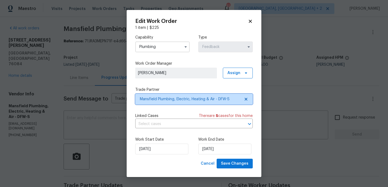
click at [169, 102] on span "Mansfield Plumbing, Electric, Heating & Air - DFW-S" at bounding box center [194, 99] width 118 height 11
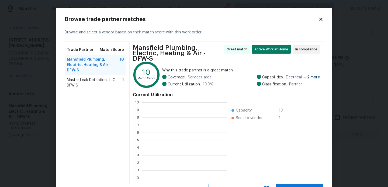
scroll to position [1, 1]
click at [89, 77] on span "Master Leak Detection, LLC - DFW-S" at bounding box center [95, 82] width 56 height 11
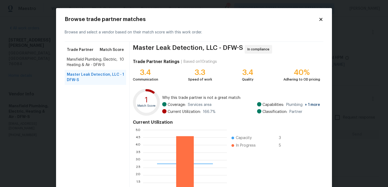
scroll to position [51, 0]
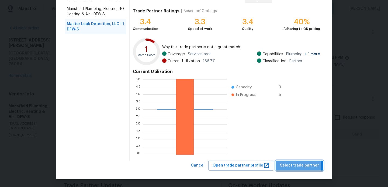
click at [297, 166] on span "Select trade partner" at bounding box center [299, 165] width 39 height 7
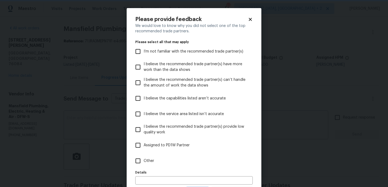
scroll to position [0, 0]
click at [141, 155] on input "Other" at bounding box center [137, 160] width 11 height 11
checkbox input "true"
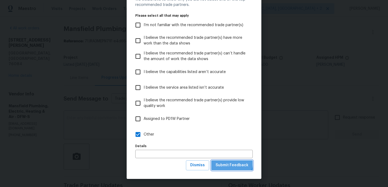
click at [223, 161] on button "Submit Feedback" at bounding box center [232, 165] width 42 height 10
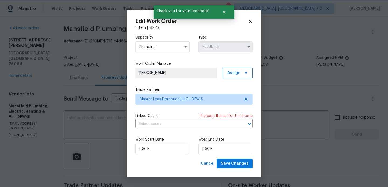
scroll to position [0, 0]
click at [155, 147] on input "14/08/2025" at bounding box center [161, 149] width 53 height 11
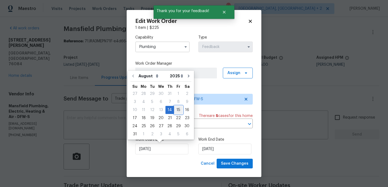
click at [176, 108] on div "15" at bounding box center [178, 110] width 9 height 8
type input "15/08/2025"
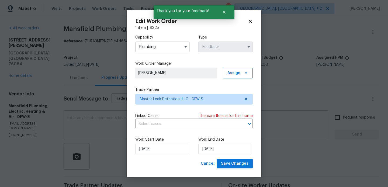
click at [213, 143] on div "Work End Date 16/08/2025" at bounding box center [225, 146] width 54 height 18
click at [213, 146] on input "16/08/2025" at bounding box center [224, 149] width 53 height 11
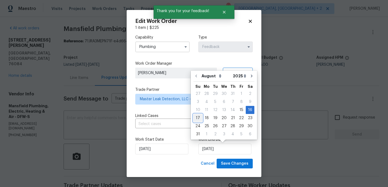
click at [196, 116] on div "17" at bounding box center [198, 118] width 9 height 8
type input "17/08/2025"
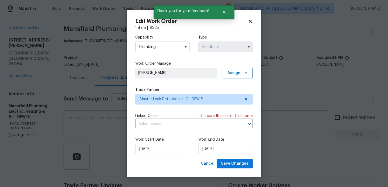
click at [235, 170] on div "Edit Work Order 1 item | $ 225 Capability Plumbing Type Feedback Work Order Man…" at bounding box center [194, 93] width 135 height 167
click at [231, 165] on span "Save Changes" at bounding box center [234, 163] width 27 height 7
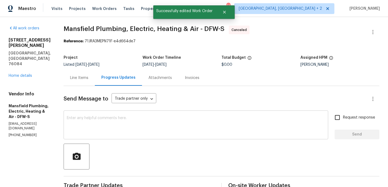
scroll to position [109, 0]
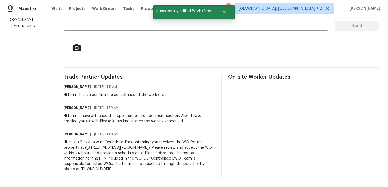
click at [143, 149] on div "Hi, this is Blessida with Opendoor. I’m confirming you received the WO for the …" at bounding box center [139, 156] width 151 height 32
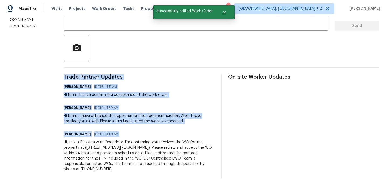
click at [143, 149] on div "Hi, this is Blessida with Opendoor. I’m confirming you received the WO for the …" at bounding box center [139, 156] width 151 height 32
copy div "Trade Partner Updates Blessida Angeline M 08/15/2025 11:11 AM Hi team, Please c…"
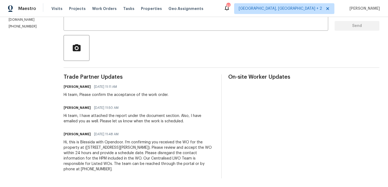
click at [132, 115] on div "Hi team, I have attached the report under the document section. Also, I have em…" at bounding box center [139, 118] width 151 height 11
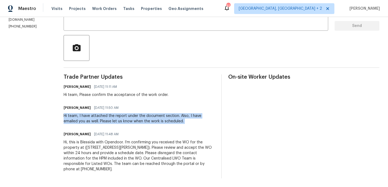
click at [132, 115] on div "Hi team, I have attached the report under the document section. Also, I have em…" at bounding box center [139, 118] width 151 height 11
copy div "Hi team, I have attached the report under the document section. Also, I have em…"
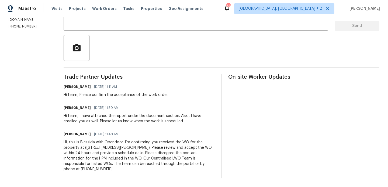
click at [129, 145] on div "Hi, this is Blessida with Opendoor. I’m confirming you received the WO for the …" at bounding box center [139, 156] width 151 height 32
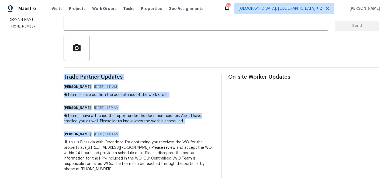
click at [129, 145] on div "Hi, this is Blessida with Opendoor. I’m confirming you received the WO for the …" at bounding box center [139, 156] width 151 height 32
copy div "Trade Partner Updates Blessida Angeline M 08/15/2025 11:11 AM Hi team, Please c…"
click at [87, 113] on div "Hi team, I have attached the report under the document section. Also, I have em…" at bounding box center [139, 118] width 151 height 11
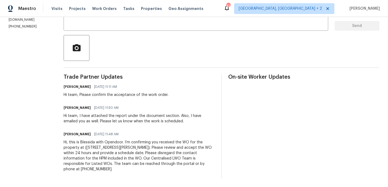
drag, startPoint x: 80, startPoint y: 114, endPoint x: 208, endPoint y: 171, distance: 140.0
click at [208, 171] on div "All work orders 124 Crockett Way Venus, TX 76084 Home details Vendor Info Mansf…" at bounding box center [194, 47] width 388 height 279
drag, startPoint x: 131, startPoint y: 169, endPoint x: 79, endPoint y: 117, distance: 74.0
click at [79, 117] on div "All work orders 124 Crockett Way Venus, TX 76084 Home details Vendor Info Mansf…" at bounding box center [194, 47] width 388 height 279
copy div "Hi team, I have attached the report under the document section. Also, I have em…"
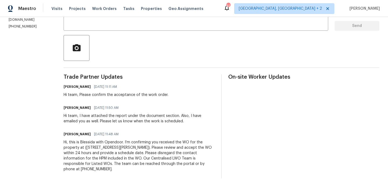
scroll to position [0, 0]
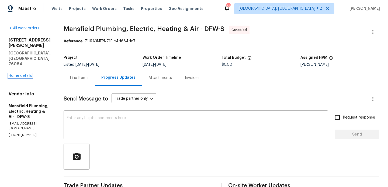
click at [25, 74] on link "Home details" at bounding box center [20, 76] width 23 height 4
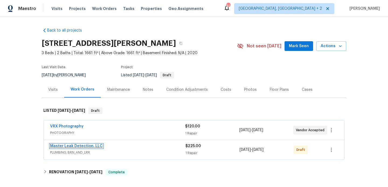
click at [85, 144] on link "Master Leak Detection, LLC" at bounding box center [76, 146] width 53 height 4
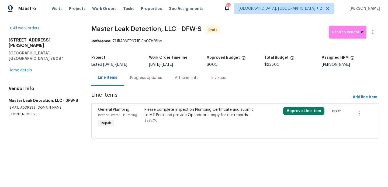
click at [139, 77] on div "Progress Updates" at bounding box center [146, 77] width 32 height 5
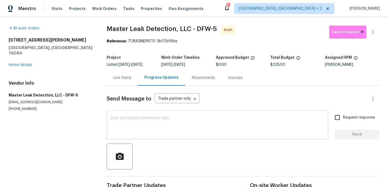
click at [174, 139] on div "x ​" at bounding box center [218, 125] width 222 height 27
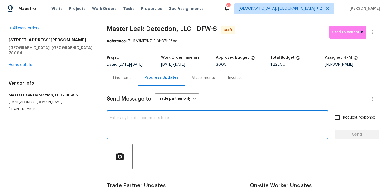
click at [171, 130] on textarea at bounding box center [217, 125] width 215 height 19
paste textarea "Hi team, I have attached the report under the document section. Also, I have em…"
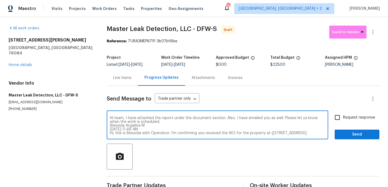
scroll to position [11, 0]
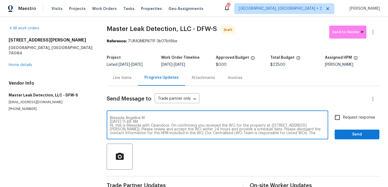
drag, startPoint x: 110, startPoint y: 118, endPoint x: 159, endPoint y: 119, distance: 49.3
click at [159, 119] on textarea "Hi team, I have attached the report under the document section. Also, I have em…" at bounding box center [217, 125] width 215 height 19
drag, startPoint x: 147, startPoint y: 123, endPoint x: 107, endPoint y: 120, distance: 40.3
click at [107, 120] on div "Hi team, I have attached the report under the document section. Also, I have em…" at bounding box center [218, 125] width 222 height 27
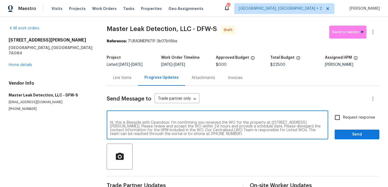
scroll to position [0, 0]
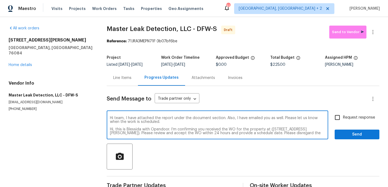
type textarea "Hi team, I have attached the report under the document section. Also, I have em…"
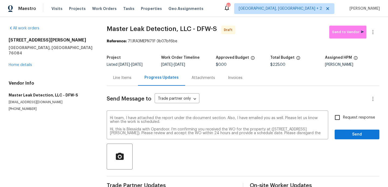
click at [354, 118] on span "Request response" at bounding box center [359, 118] width 32 height 6
click at [343, 118] on input "Request response" at bounding box center [337, 117] width 11 height 11
checkbox input "true"
click at [350, 135] on span "Send" at bounding box center [357, 134] width 36 height 7
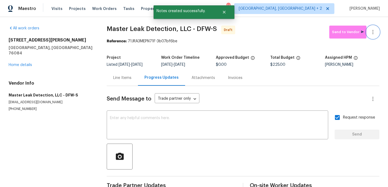
click at [373, 29] on icon "button" at bounding box center [373, 32] width 6 height 6
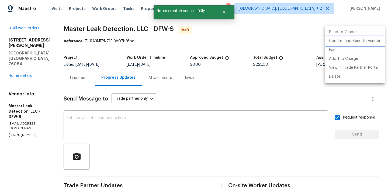
click at [373, 39] on li "Confirm and Send to Vendor" at bounding box center [355, 41] width 60 height 9
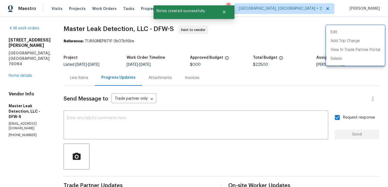
click at [128, 68] on div at bounding box center [194, 93] width 388 height 187
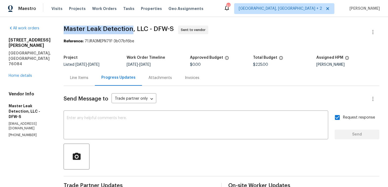
drag, startPoint x: 68, startPoint y: 32, endPoint x: 137, endPoint y: 32, distance: 69.5
click at [137, 31] on div "All work orders 124 Crockett Way Venus, TX 76084 Home details Vendor Info Maste…" at bounding box center [194, 135] width 388 height 237
copy span "Master Leak Detection"
click at [33, 60] on div "124 Crockett Way Venus, TX 76084 Home details" at bounding box center [30, 57] width 42 height 41
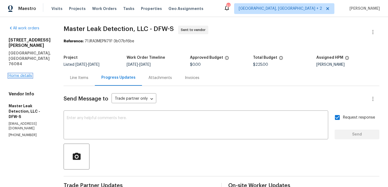
click at [28, 74] on link "Home details" at bounding box center [20, 76] width 23 height 4
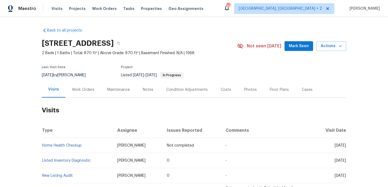
click at [84, 87] on div "Work Orders" at bounding box center [83, 89] width 22 height 5
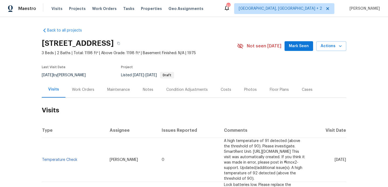
click at [77, 94] on div "Work Orders" at bounding box center [83, 90] width 35 height 16
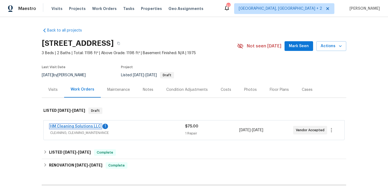
click at [90, 126] on link "HM Cleaning Solutions LLC" at bounding box center [75, 127] width 51 height 4
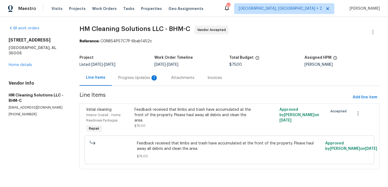
click at [146, 84] on div "Progress Updates 1" at bounding box center [138, 78] width 53 height 16
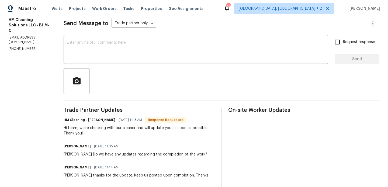
scroll to position [75, 0]
click at [127, 40] on div "x ​" at bounding box center [196, 50] width 265 height 27
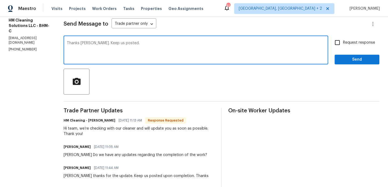
type textarea "Thanks [PERSON_NAME]. Keep us posted."
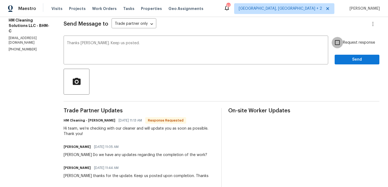
click at [342, 42] on input "Request response" at bounding box center [337, 42] width 11 height 11
checkbox input "true"
click at [342, 55] on button "Send" at bounding box center [357, 60] width 45 height 10
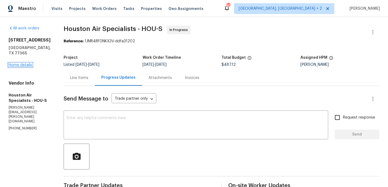
click at [22, 65] on link "Home details" at bounding box center [20, 65] width 23 height 4
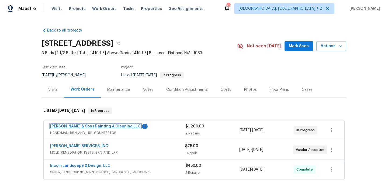
click at [113, 127] on link "Hodge & Sons Painting & Cleaning LLC" at bounding box center [95, 127] width 91 height 4
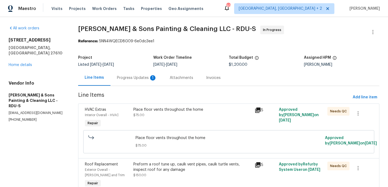
click at [142, 77] on div "Progress Updates 1" at bounding box center [137, 77] width 40 height 5
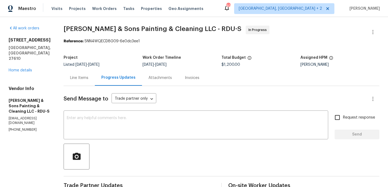
click at [76, 80] on div "Line Items" at bounding box center [79, 77] width 18 height 5
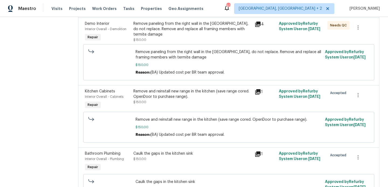
scroll to position [463, 0]
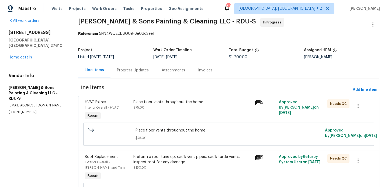
click at [134, 76] on div "Progress Updates" at bounding box center [133, 70] width 45 height 16
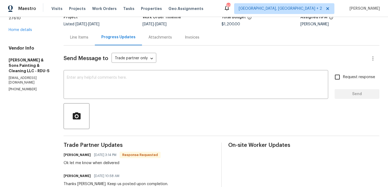
scroll to position [42, 0]
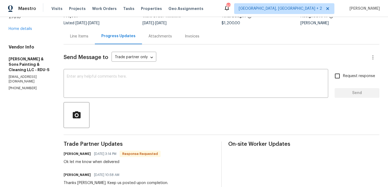
click at [64, 156] on h6 "Christopher Hodge" at bounding box center [77, 153] width 27 height 5
copy h6 "Christopher"
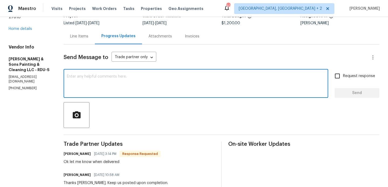
click at [102, 78] on textarea at bounding box center [196, 84] width 258 height 19
paste textarea "Christopher"
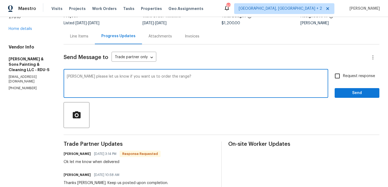
type textarea "Christopher please let us know if you want us to order the range?"
click at [351, 79] on label "Request response" at bounding box center [353, 75] width 43 height 11
click at [343, 79] on input "Request response" at bounding box center [337, 75] width 11 height 11
checkbox input "true"
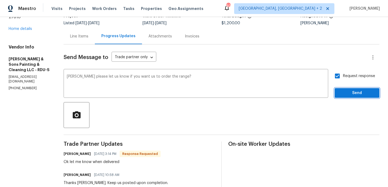
click at [343, 95] on span "Send" at bounding box center [357, 93] width 36 height 7
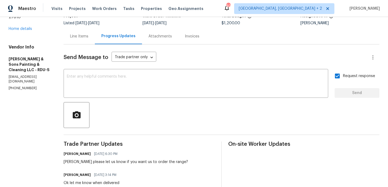
scroll to position [0, 0]
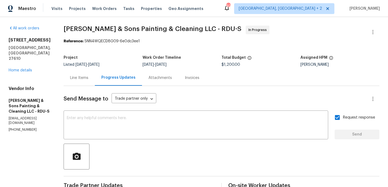
click at [24, 61] on div "1004 Carlisle St Raleigh, NC 27610 Home details" at bounding box center [30, 55] width 42 height 36
click at [23, 68] on link "Home details" at bounding box center [20, 70] width 23 height 4
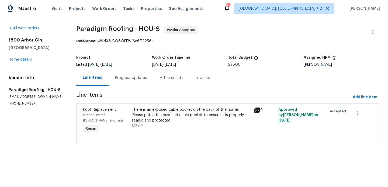
click at [132, 76] on div "Progress Updates" at bounding box center [131, 77] width 32 height 5
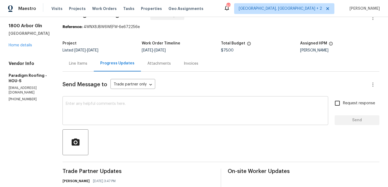
scroll to position [73, 0]
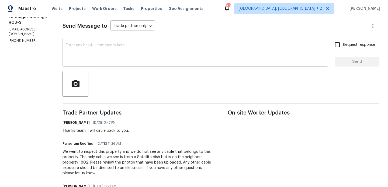
click at [140, 41] on div "x ​" at bounding box center [196, 52] width 266 height 27
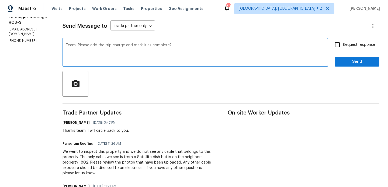
type textarea "Team, Please add the trip charge and mark it as complete?"
click at [345, 50] on div "Request response Send" at bounding box center [357, 52] width 45 height 27
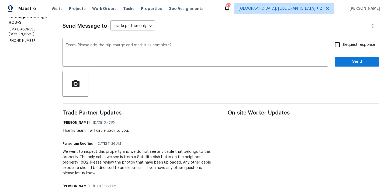
click at [340, 40] on input "Request response" at bounding box center [337, 44] width 11 height 11
checkbox input "true"
click at [343, 59] on span "Send" at bounding box center [357, 61] width 36 height 7
